Goal: Go to known website: Access a specific website the user already knows

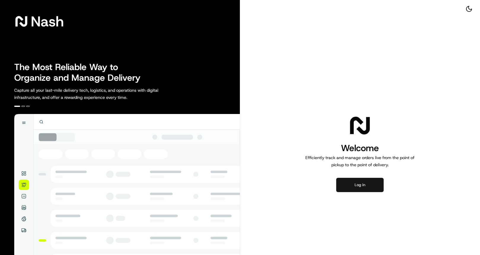
click at [356, 182] on button "Log in" at bounding box center [360, 185] width 47 height 14
